Goal: Task Accomplishment & Management: Manage account settings

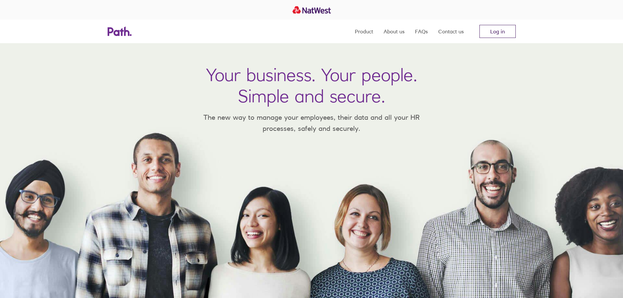
click at [496, 34] on link "Log in" at bounding box center [497, 31] width 36 height 13
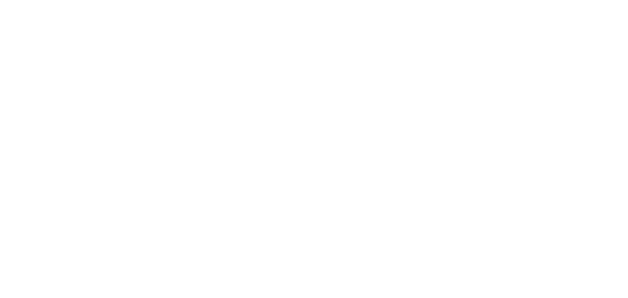
click at [240, 277] on div at bounding box center [314, 149] width 628 height 298
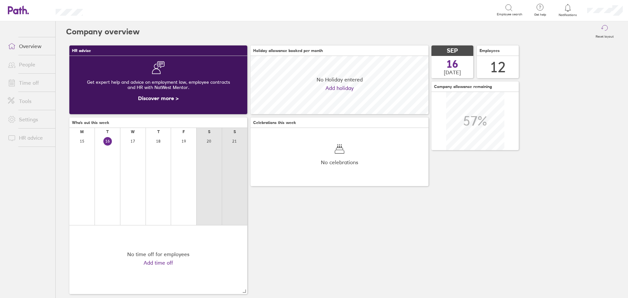
scroll to position [58, 178]
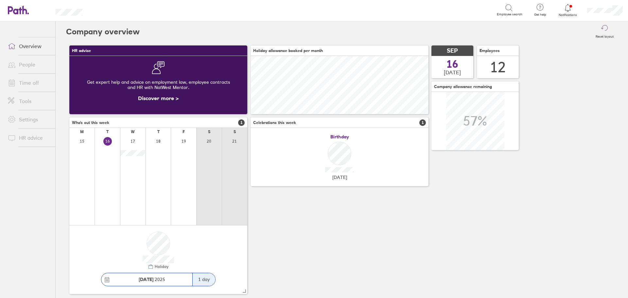
click at [566, 9] on icon at bounding box center [568, 8] width 8 height 8
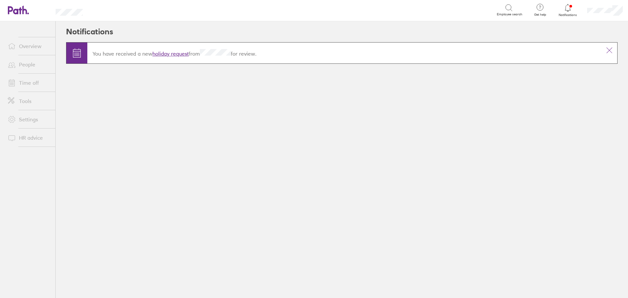
click at [174, 52] on link "holiday request" at bounding box center [170, 53] width 36 height 7
